Goal: Task Accomplishment & Management: Use online tool/utility

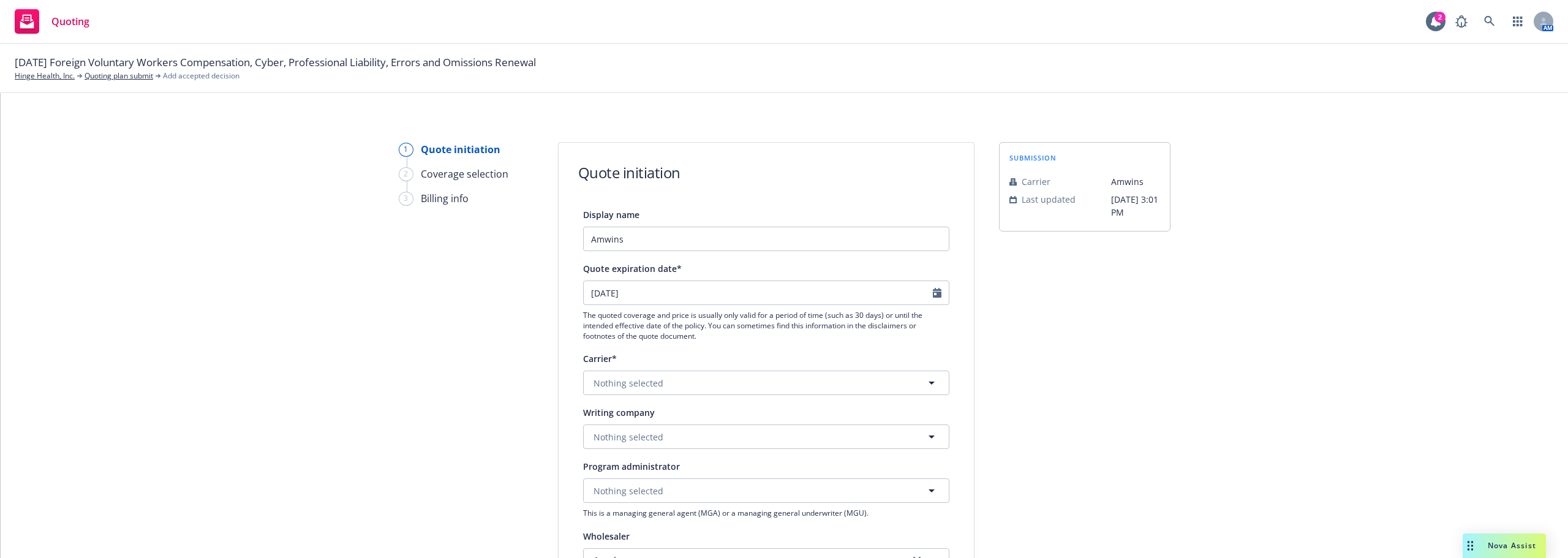
select select "12"
